Goal: Information Seeking & Learning: Find specific page/section

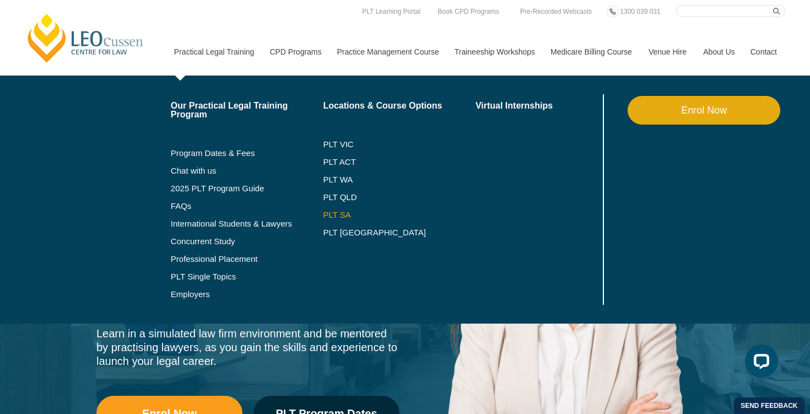
click at [323, 211] on link "PLT SA" at bounding box center [399, 215] width 153 height 9
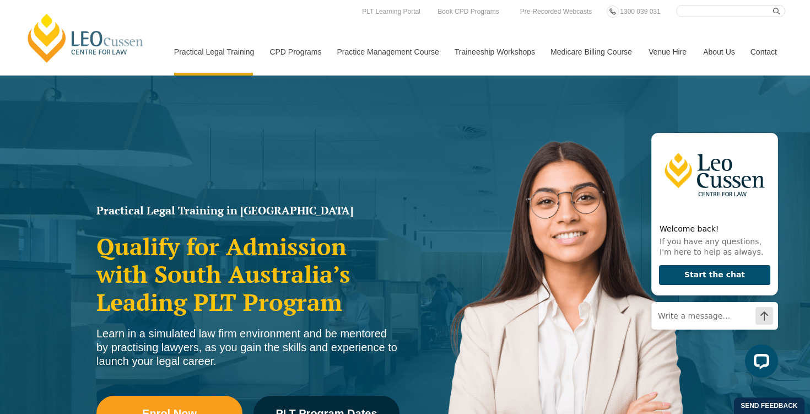
click at [697, 13] on input "Search here" at bounding box center [730, 11] width 109 height 12
type input "deferred assessment"
click at [773, 5] on button "submit" at bounding box center [779, 11] width 12 height 12
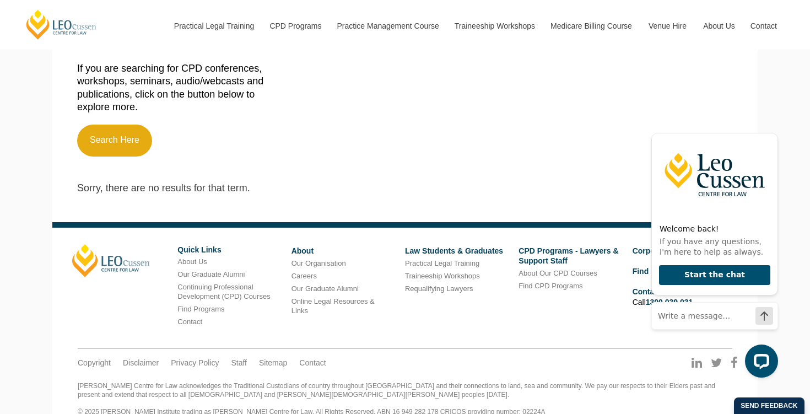
scroll to position [352, 0]
